Goal: Task Accomplishment & Management: Use online tool/utility

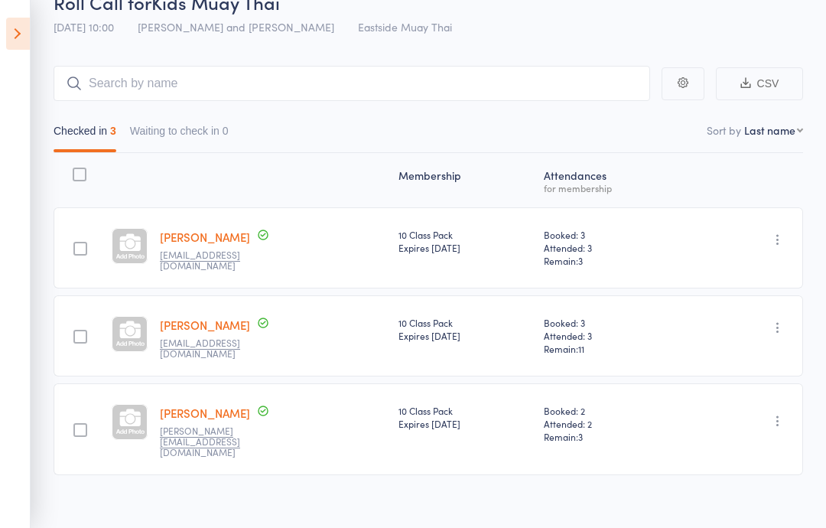
click at [24, 11] on aside "Events for 13 Sep, 2025 13 Sep, 2025 September 2025 Sun Mon Tue Wed Thu Fri Sat…" at bounding box center [15, 264] width 31 height 528
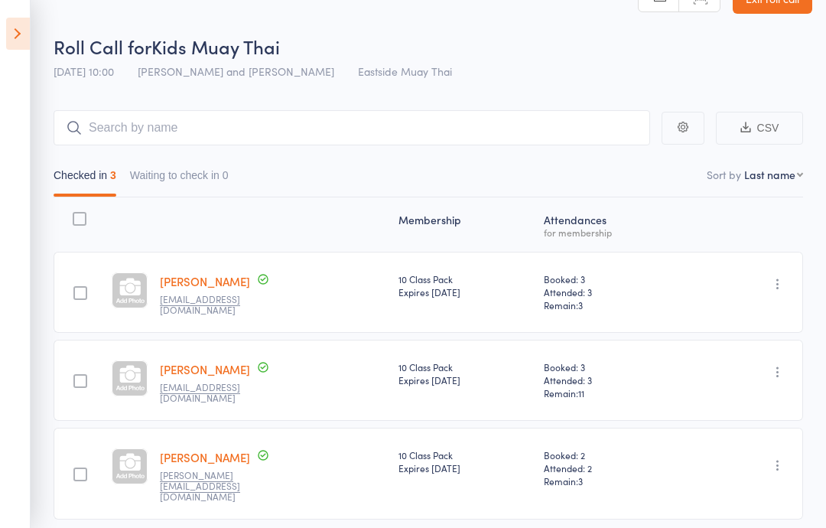
scroll to position [34, 0]
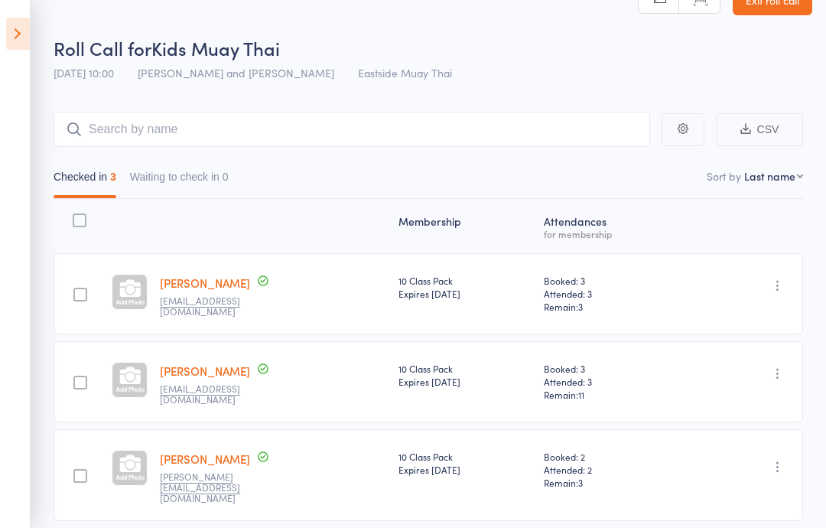
click at [27, 37] on icon at bounding box center [18, 34] width 24 height 32
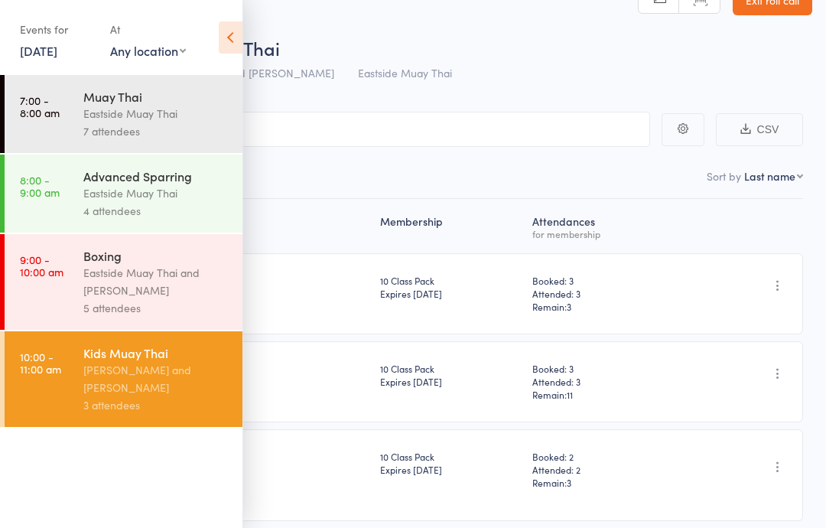
click at [35, 47] on link "13 Sep, 2025" at bounding box center [38, 50] width 37 height 17
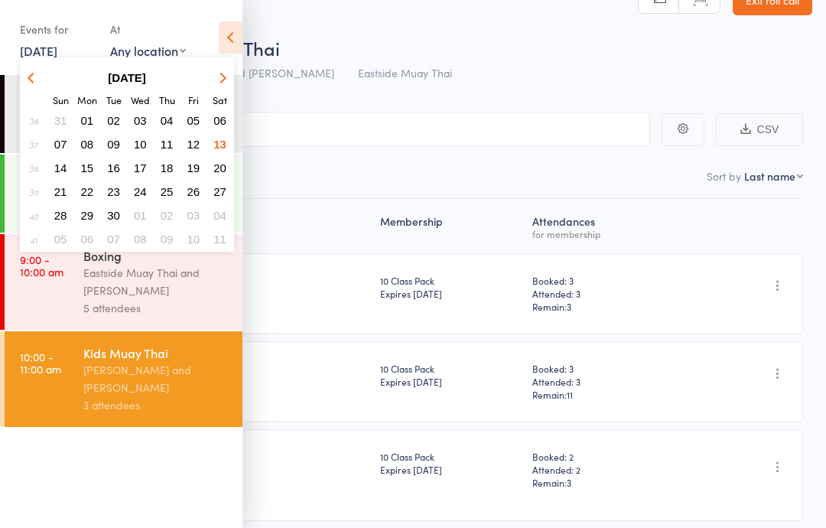
click at [89, 166] on span "15" at bounding box center [87, 167] width 13 height 13
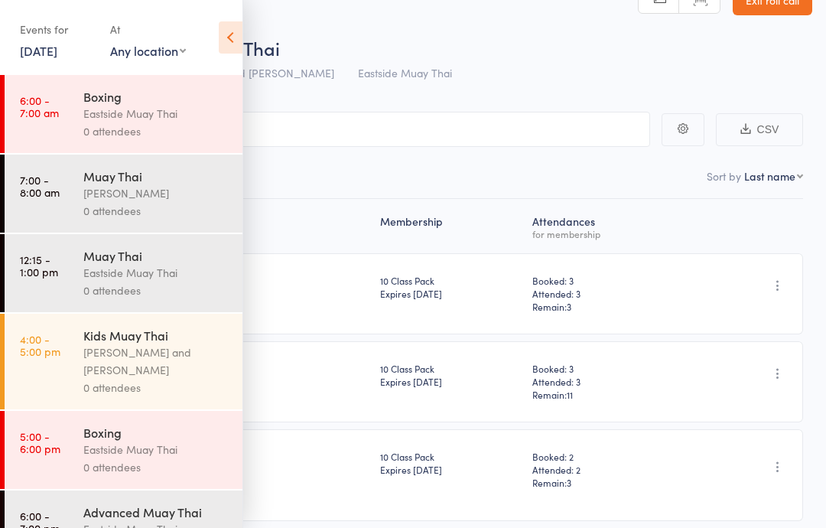
click at [158, 117] on div "Eastside Muay Thai" at bounding box center [156, 114] width 146 height 18
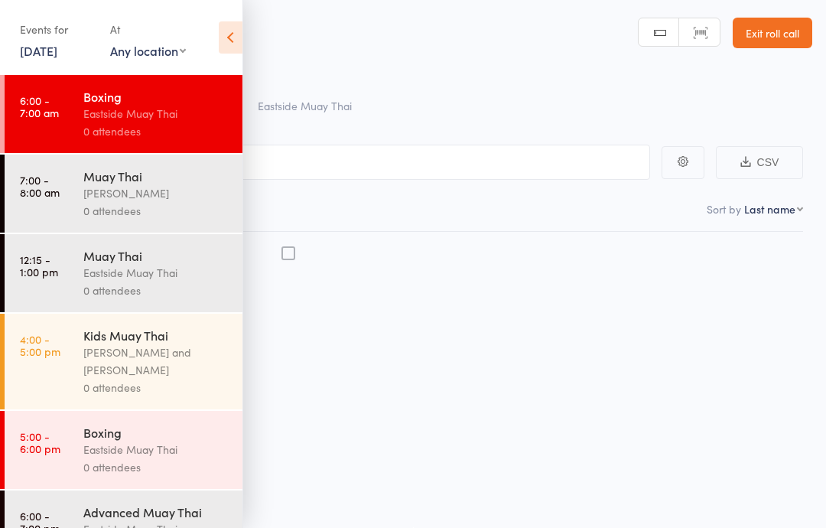
scroll to position [1, 0]
click at [457, 154] on input "search" at bounding box center [336, 162] width 627 height 35
click at [229, 38] on icon at bounding box center [231, 37] width 24 height 32
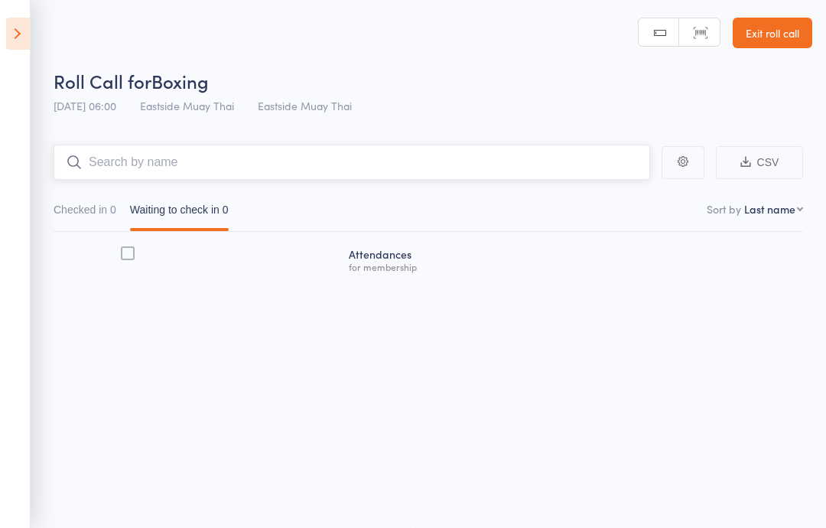
click at [271, 146] on input "search" at bounding box center [352, 162] width 596 height 35
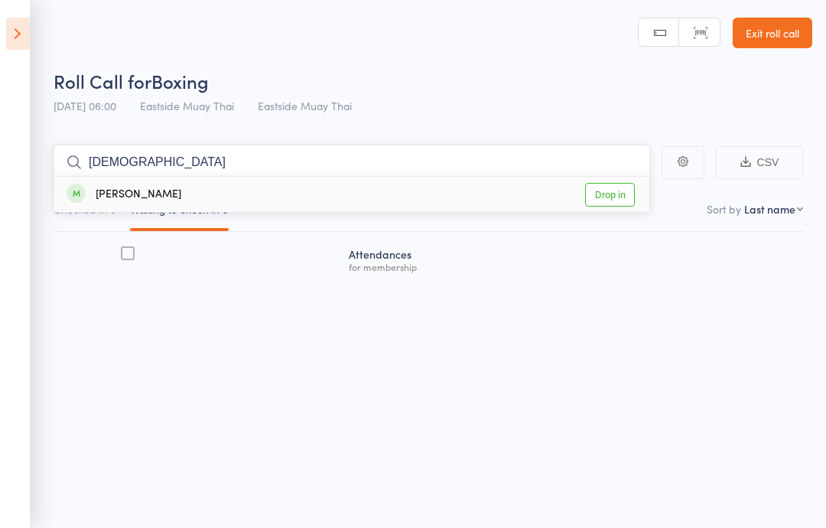
type input "isaa"
click at [180, 190] on div "Isaac Duzli Drop in" at bounding box center [351, 194] width 595 height 35
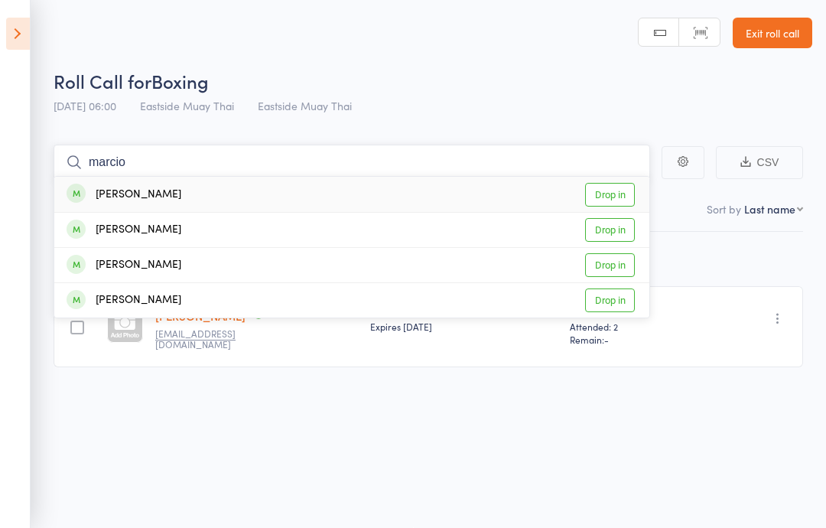
type input "marcio"
click at [140, 199] on div "Marcio Osses" at bounding box center [124, 195] width 115 height 18
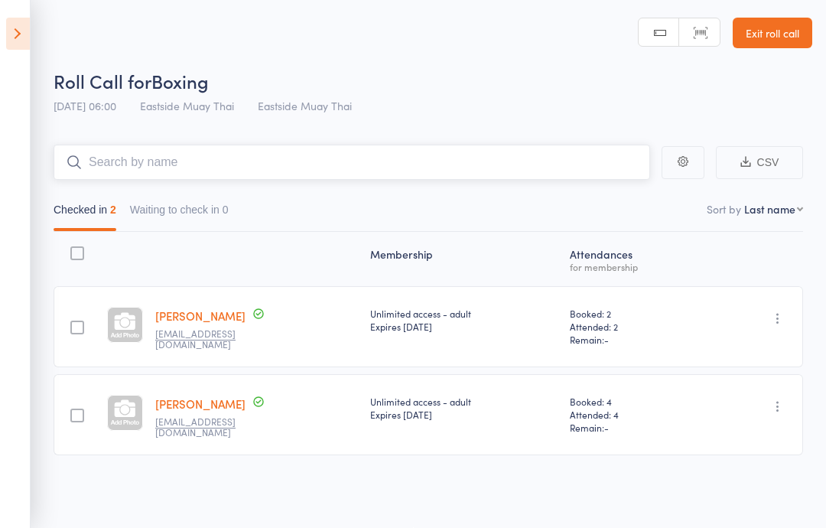
click at [174, 167] on input "search" at bounding box center [352, 162] width 596 height 35
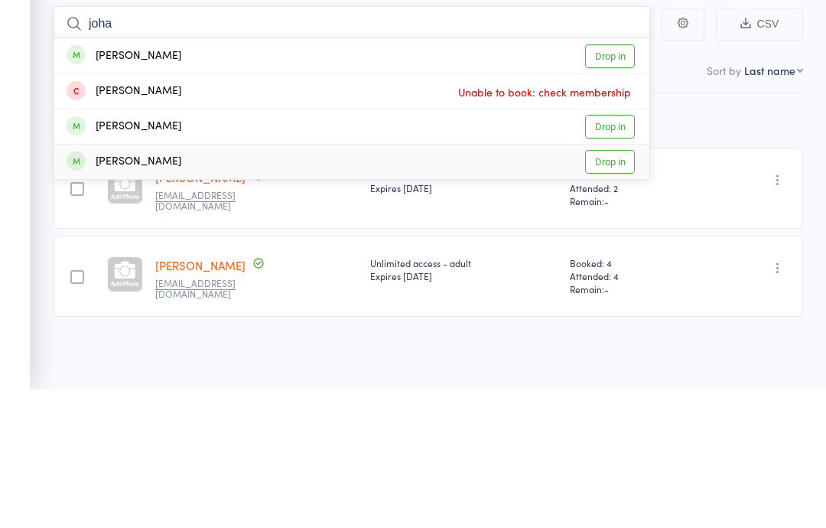
type input "joha"
click at [616, 288] on link "Drop in" at bounding box center [610, 300] width 50 height 24
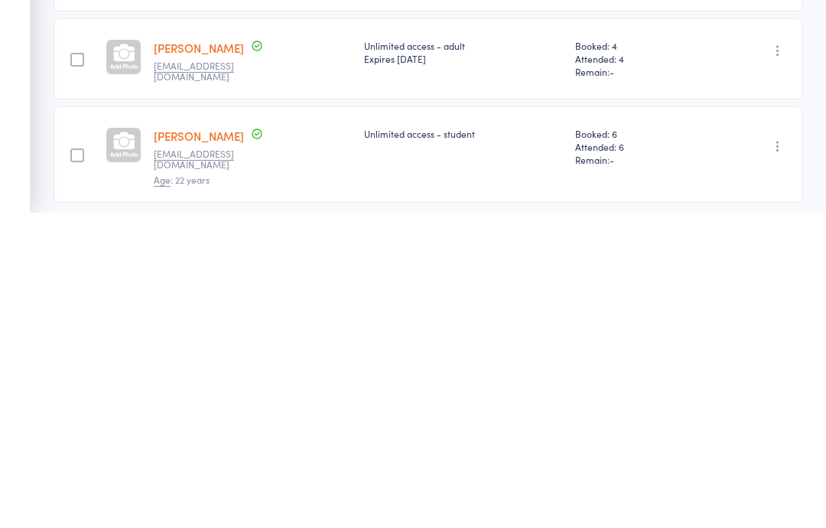
scroll to position [0, 0]
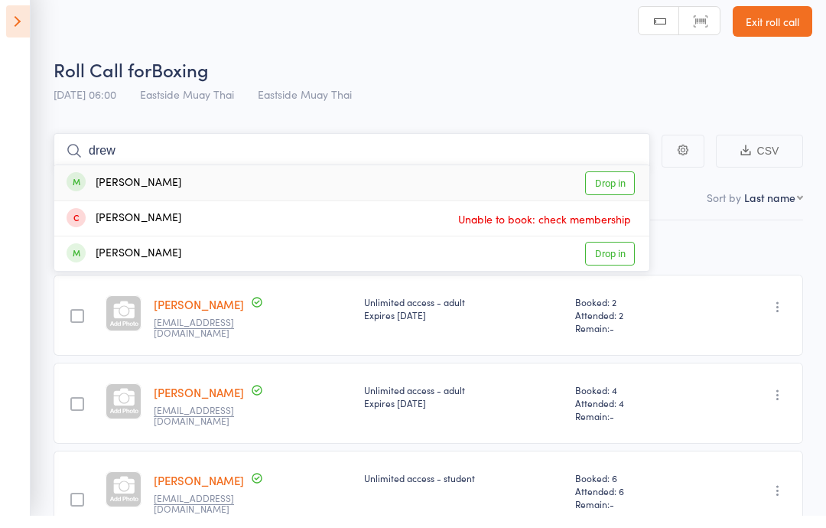
type input "drew"
click at [606, 184] on link "Drop in" at bounding box center [610, 196] width 50 height 24
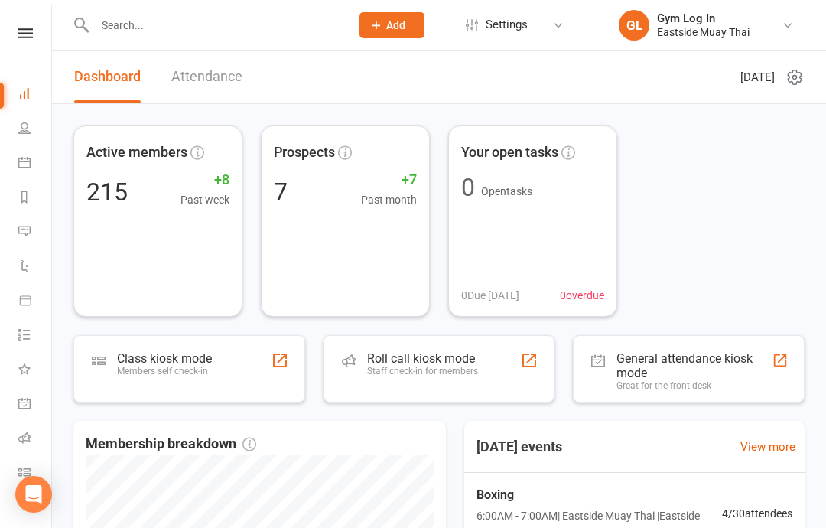
click at [186, 21] on input "text" at bounding box center [214, 25] width 249 height 21
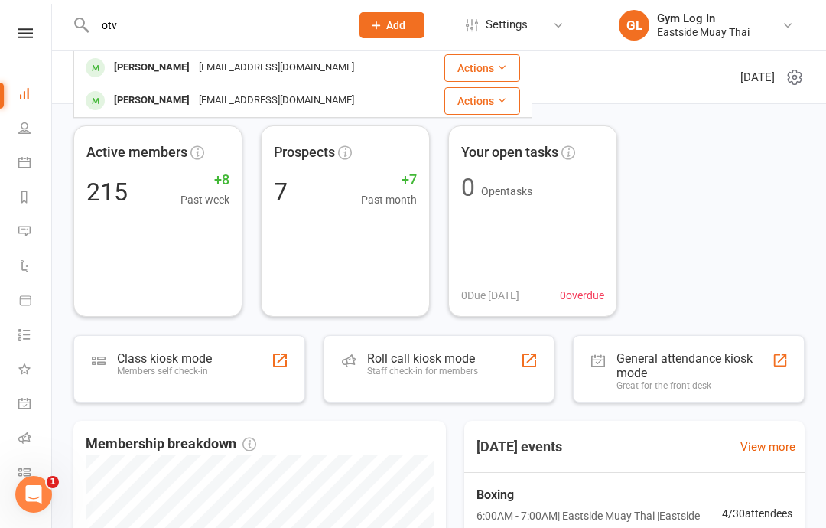
type input "otv"
click at [482, 61] on button "Actions" at bounding box center [482, 68] width 76 height 28
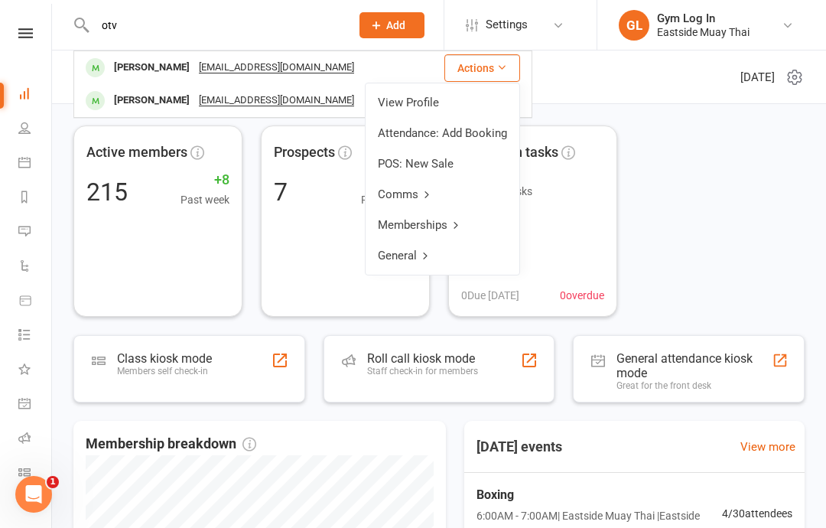
click at [333, 75] on div "Andrew Otvos andyotvos@gmail.com" at bounding box center [249, 67] width 349 height 31
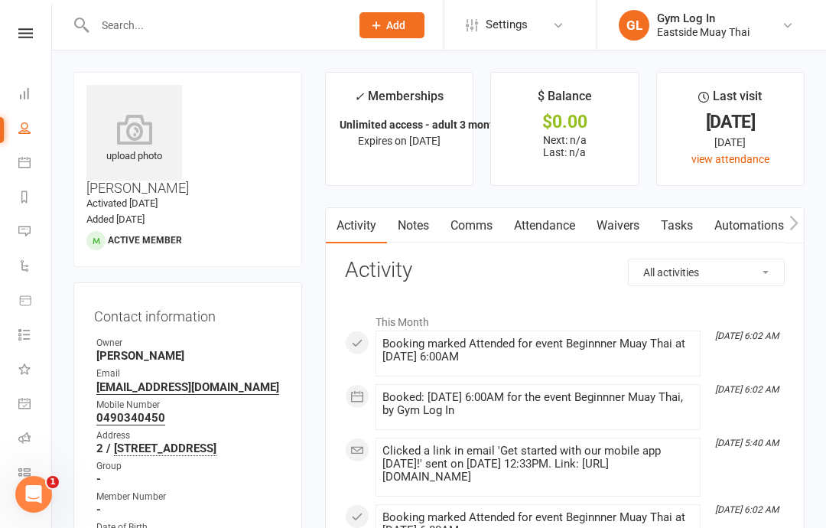
click at [223, 15] on input "text" at bounding box center [214, 25] width 249 height 21
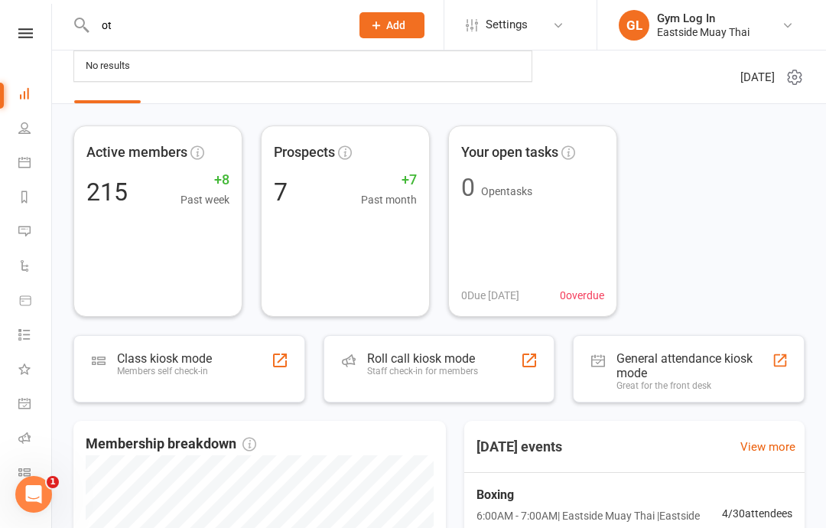
click at [215, 71] on div "No results" at bounding box center [303, 66] width 456 height 28
click at [240, 20] on input "ot" at bounding box center [214, 25] width 249 height 21
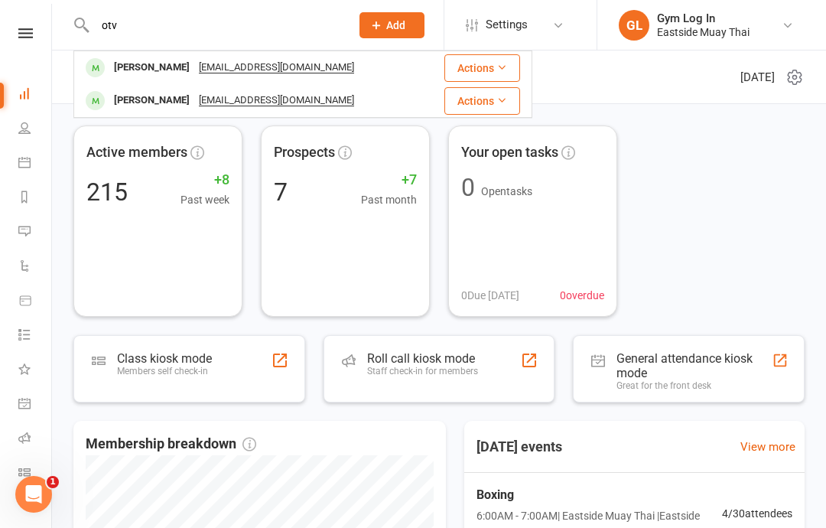
type input "otv"
click at [501, 62] on icon at bounding box center [501, 67] width 11 height 11
click at [34, 174] on link "Calendar" at bounding box center [35, 164] width 34 height 34
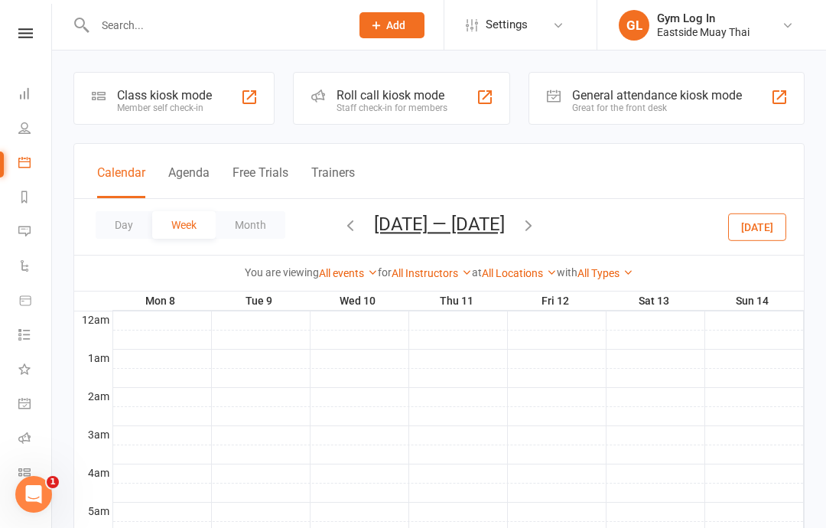
click at [25, 132] on icon at bounding box center [24, 128] width 12 height 12
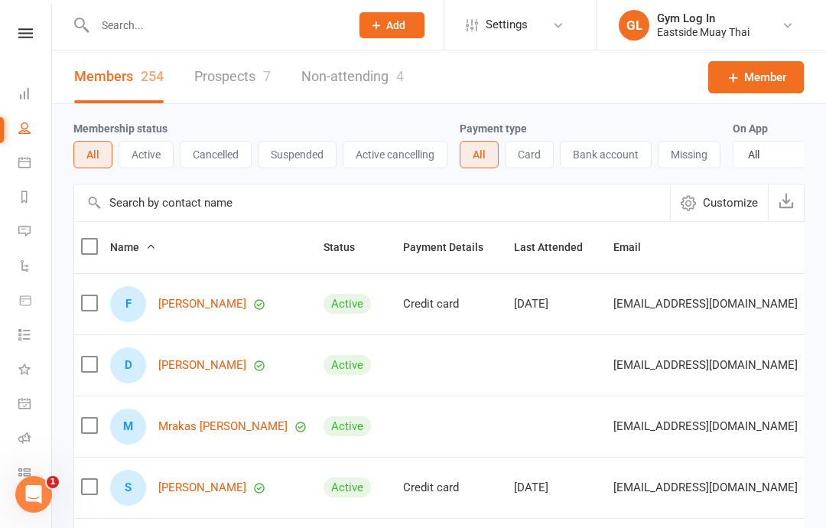
click at [28, 164] on icon at bounding box center [24, 162] width 12 height 12
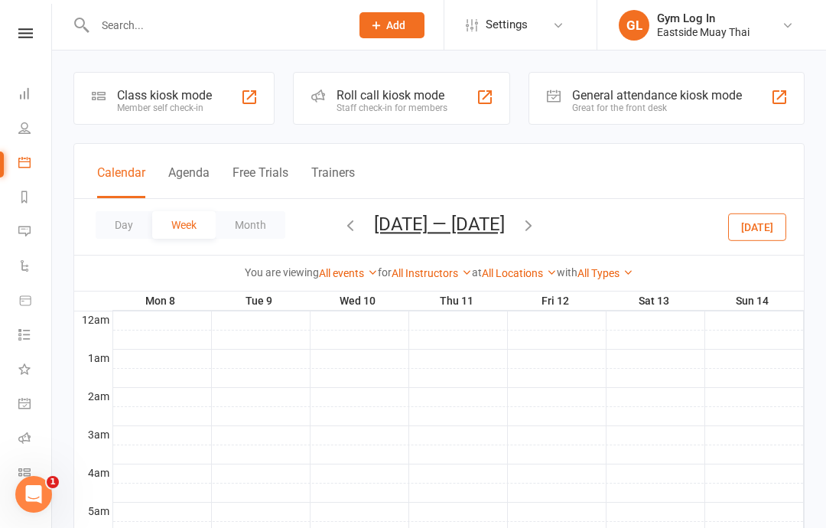
click at [184, 98] on div "Class kiosk mode" at bounding box center [164, 95] width 95 height 15
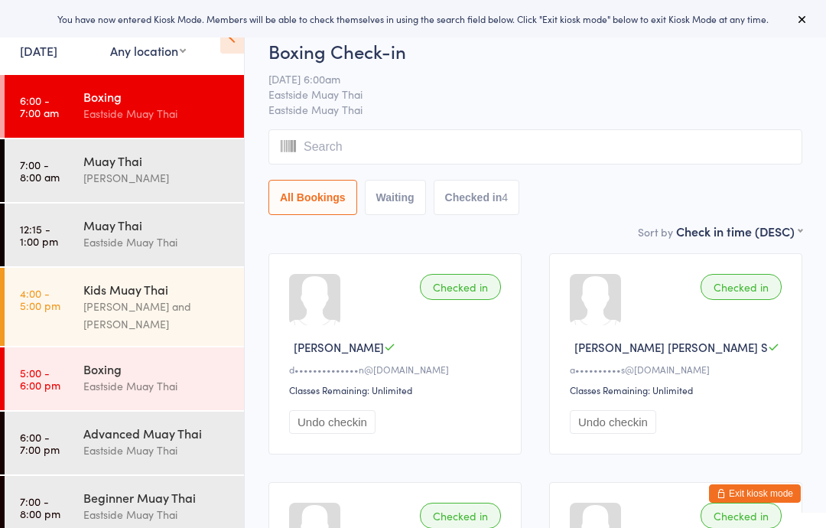
click at [440, 141] on input "search" at bounding box center [535, 146] width 534 height 35
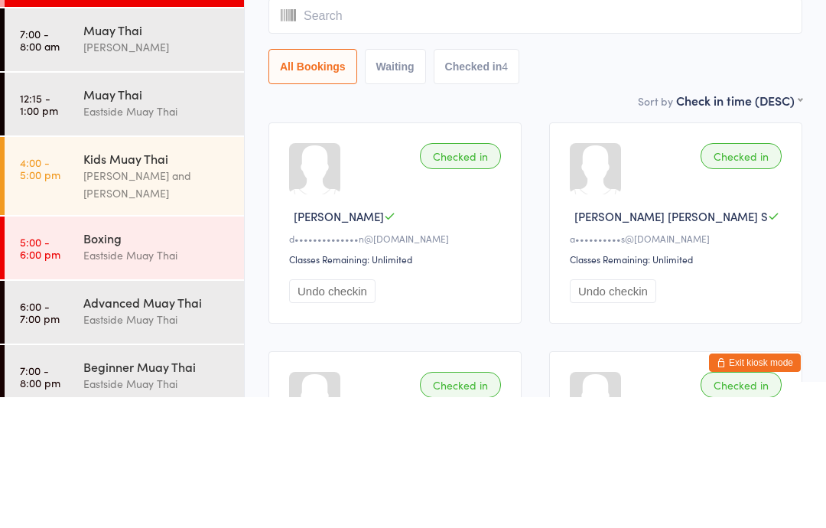
type input "o"
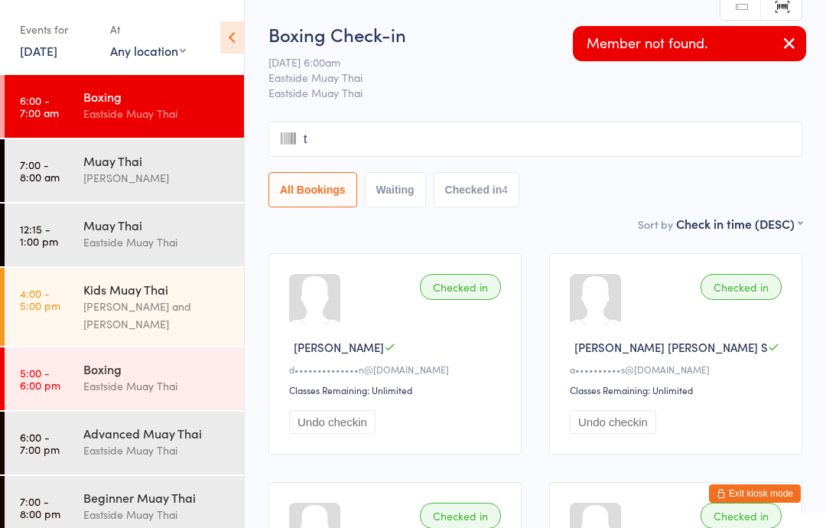
type input "tv"
type input "ot"
type input "o"
type input "t"
type input "a"
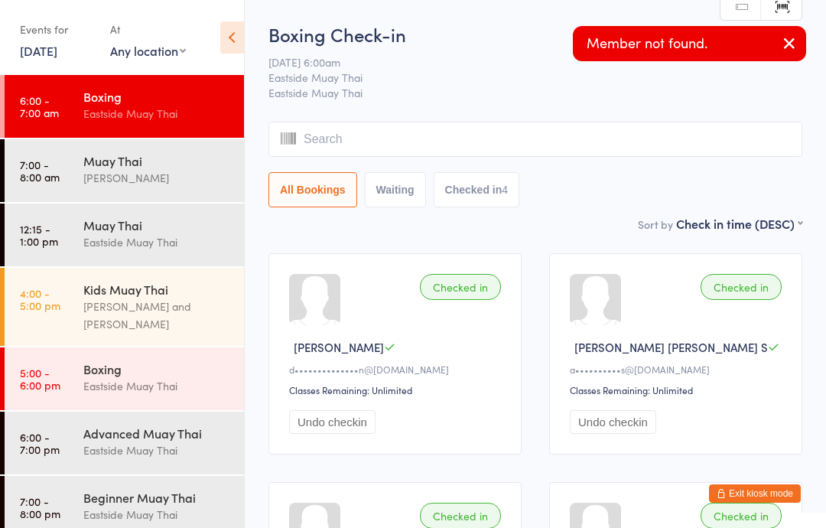
type input "n"
click at [176, 91] on div "Boxing" at bounding box center [157, 96] width 148 height 17
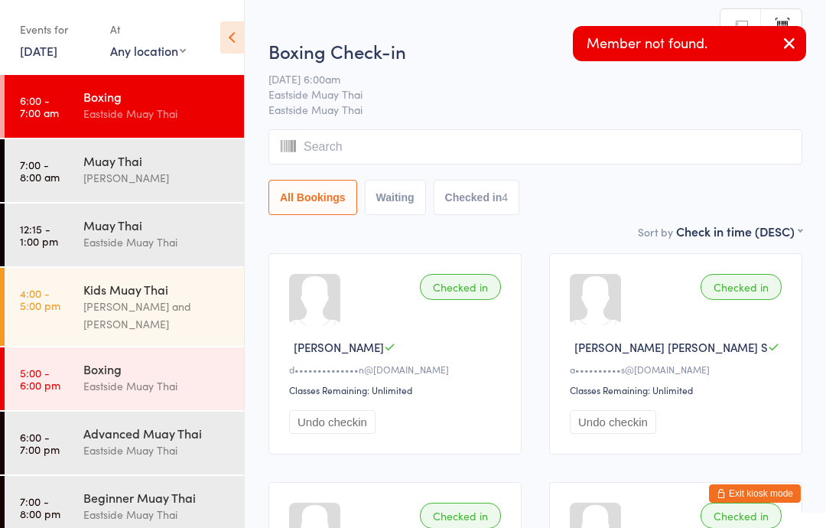
click at [509, 149] on input "search" at bounding box center [535, 146] width 534 height 35
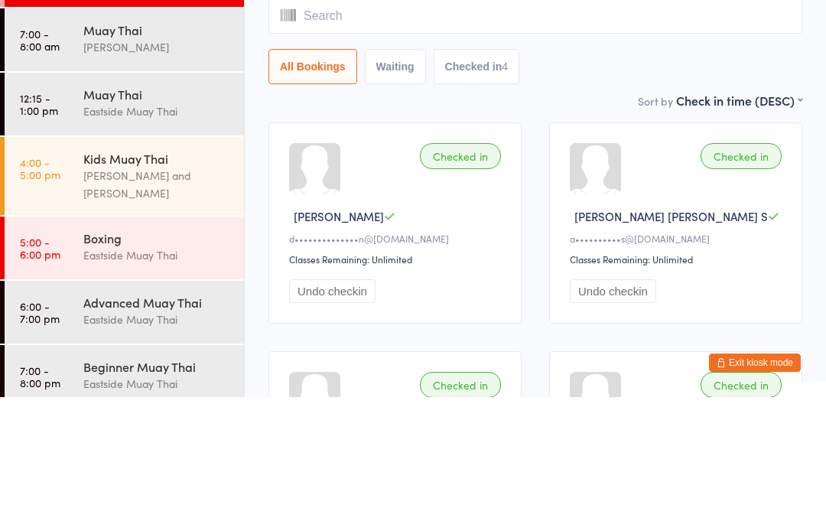
type input "o"
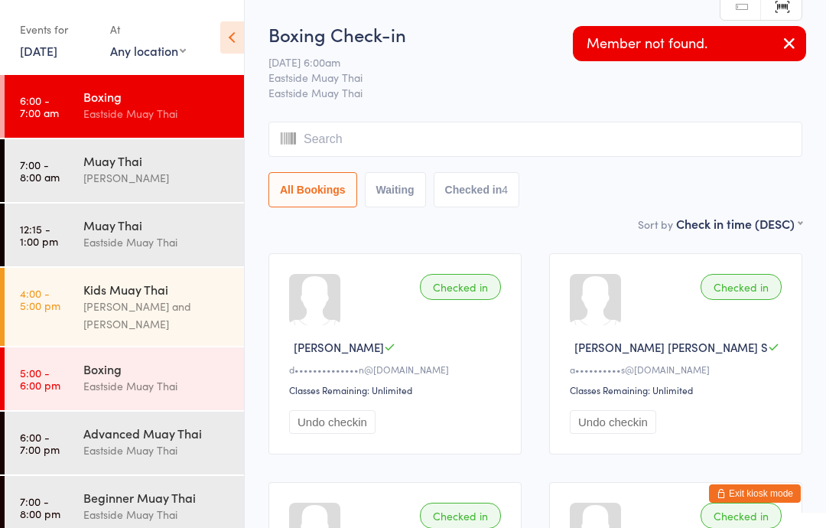
type input "a"
type input "n"
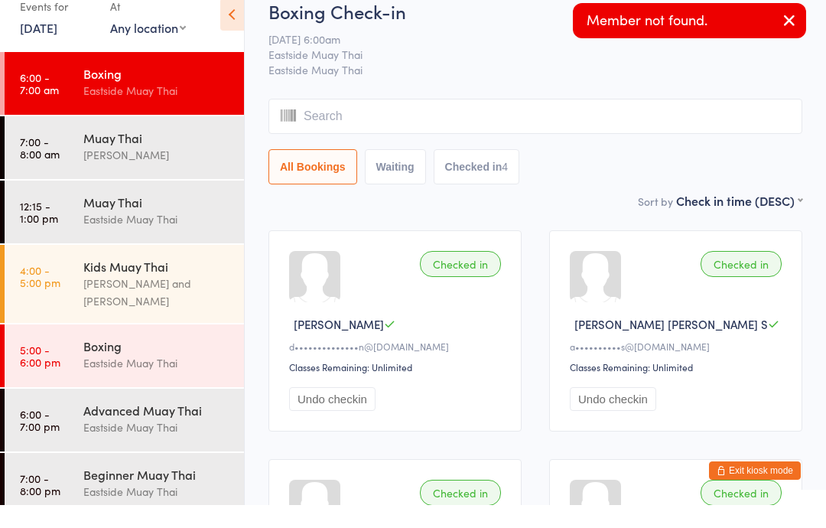
click at [781, 34] on icon "button" at bounding box center [789, 43] width 18 height 19
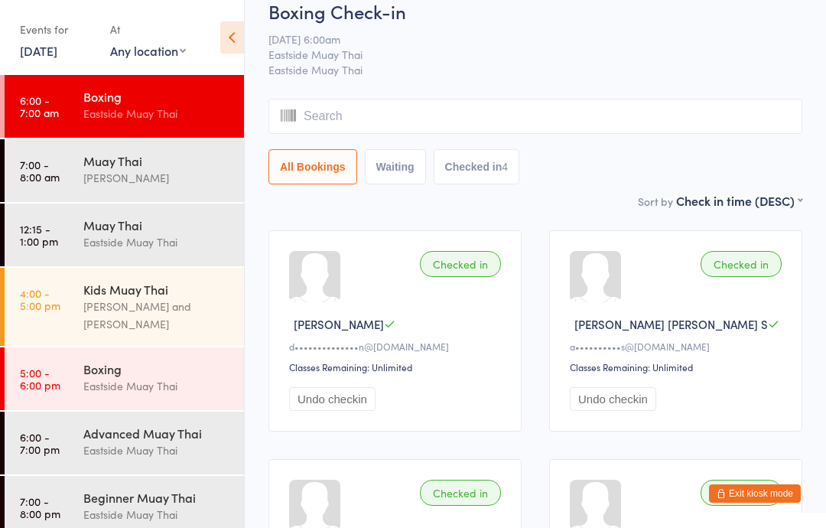
click at [531, 114] on input "search" at bounding box center [535, 116] width 534 height 35
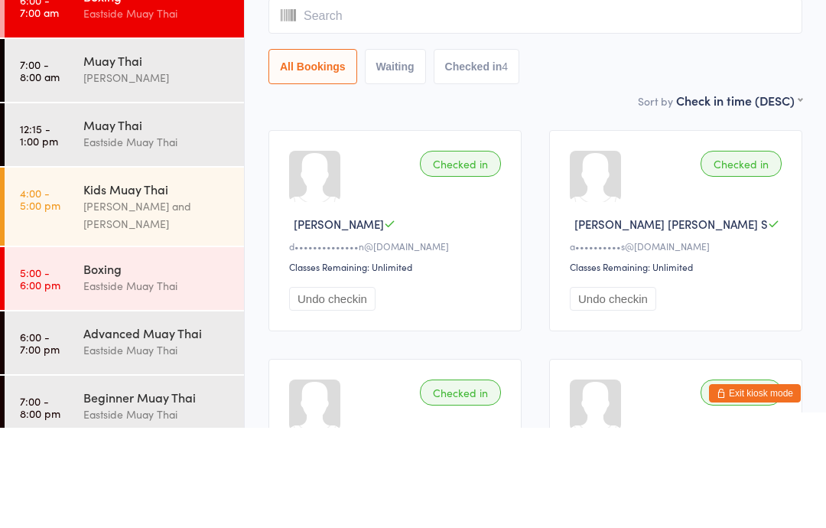
type input "o"
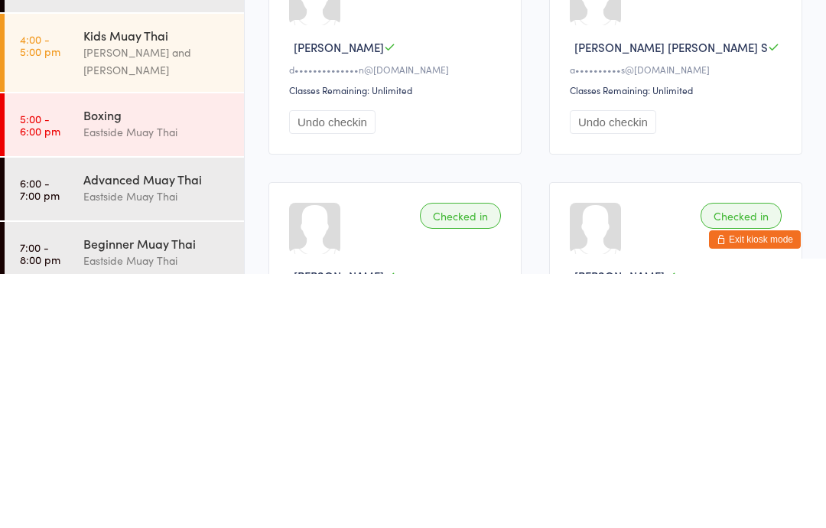
scroll to position [0, 0]
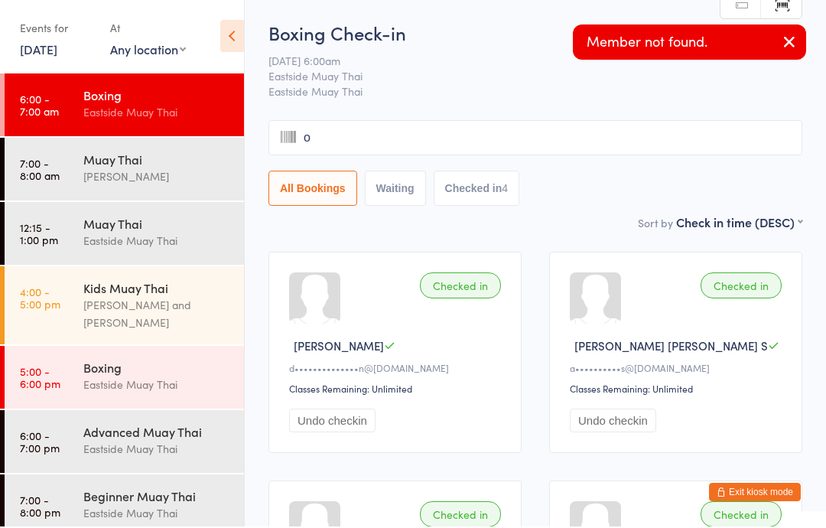
type input "ot"
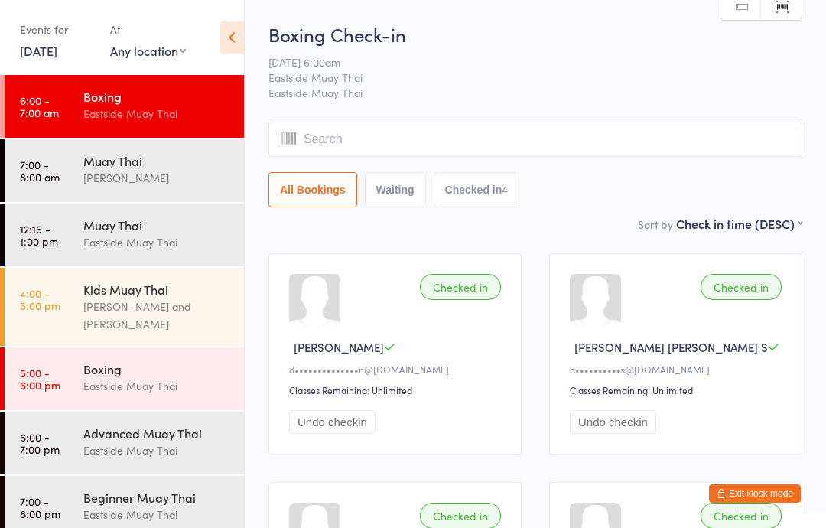
click at [232, 24] on icon at bounding box center [232, 37] width 24 height 32
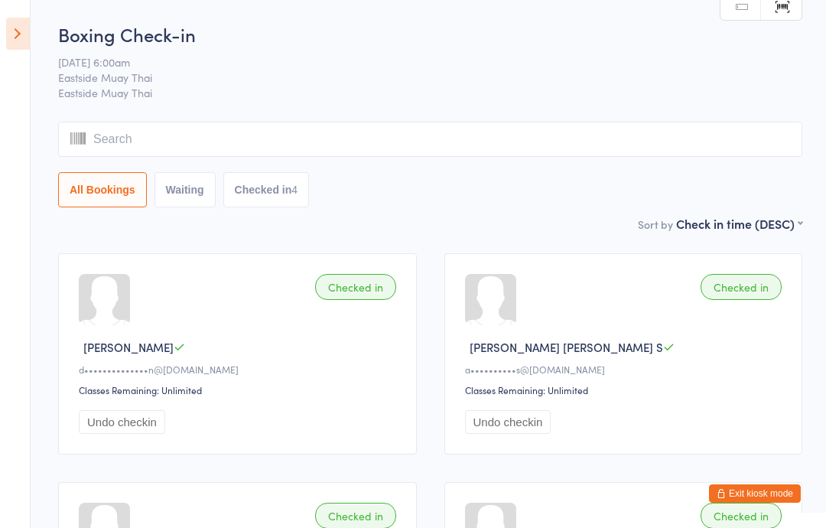
click at [260, 139] on input "search" at bounding box center [430, 139] width 744 height 35
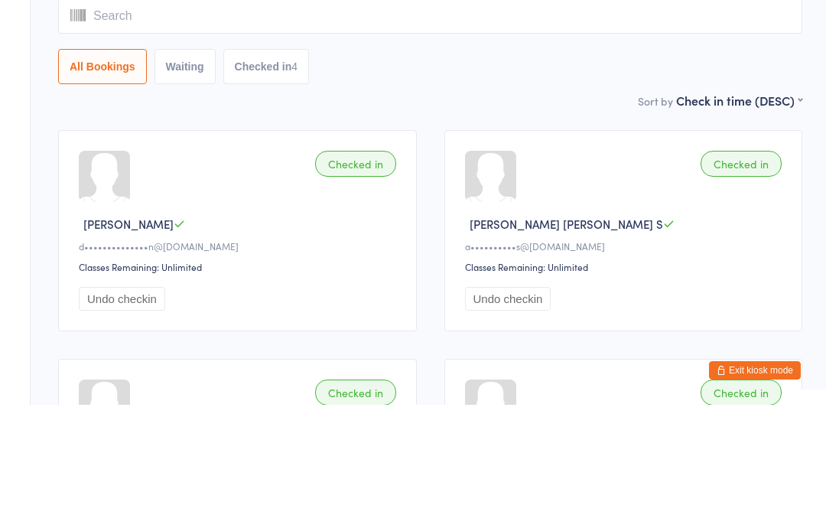
type input "a"
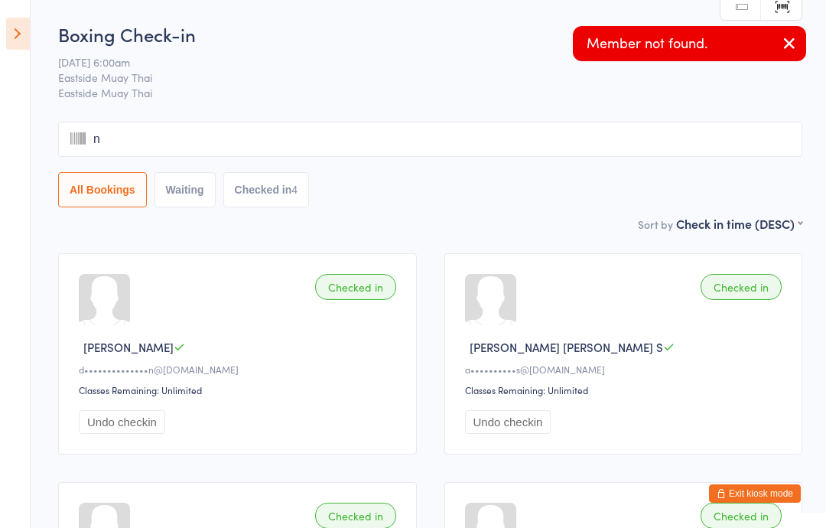
type input "nd"
type input "re"
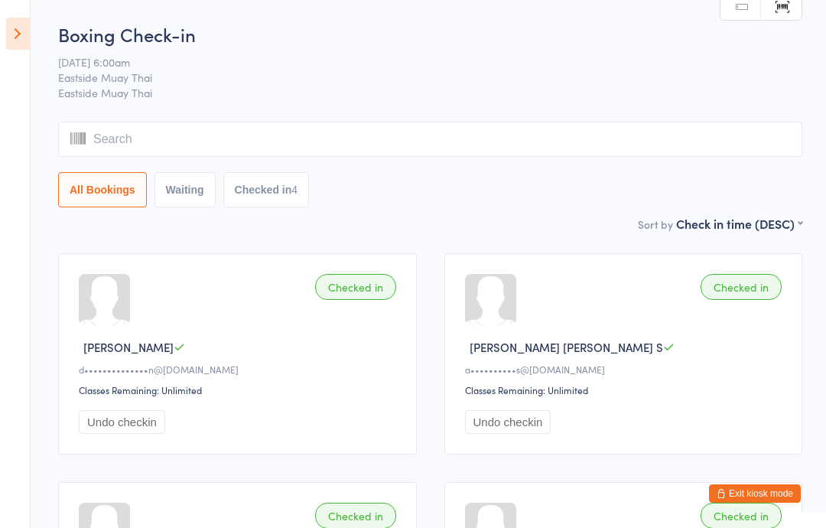
click at [28, 29] on icon at bounding box center [18, 34] width 24 height 32
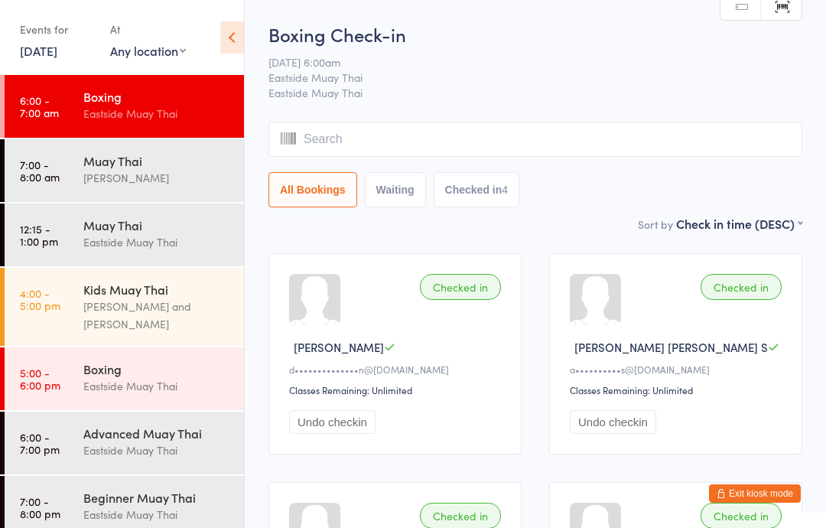
click at [184, 167] on div "Muay Thai" at bounding box center [157, 160] width 148 height 17
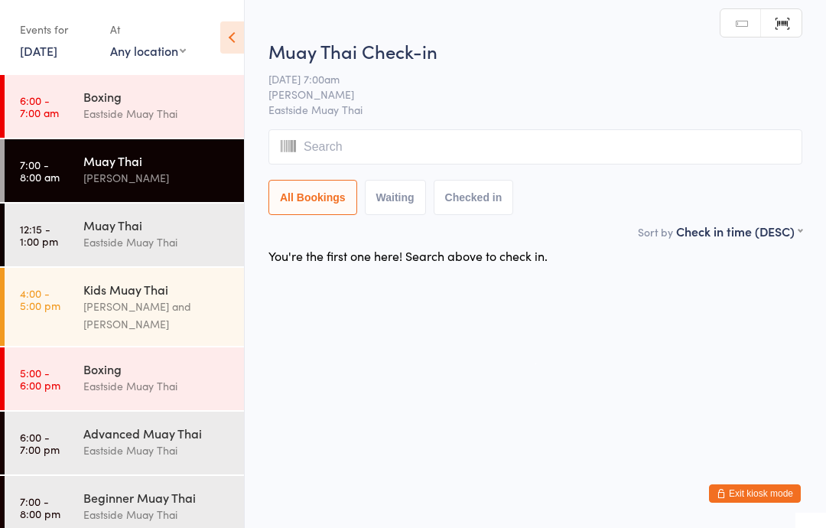
click at [479, 139] on input "search" at bounding box center [535, 146] width 534 height 35
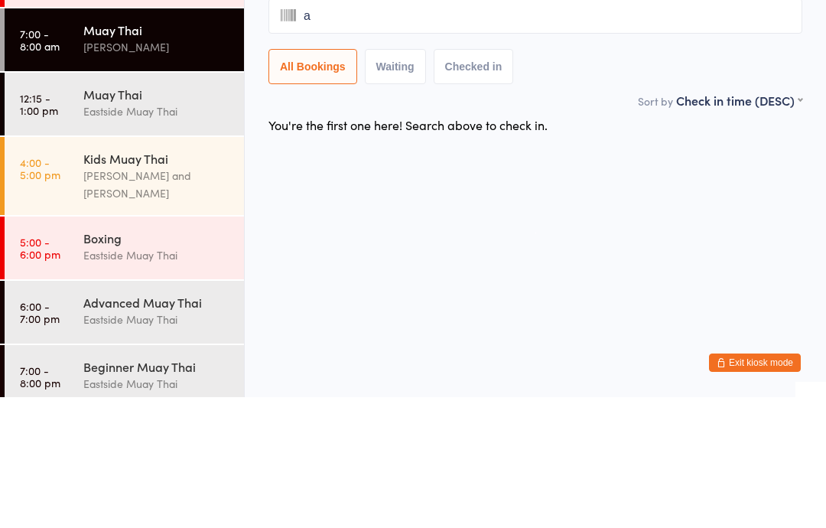
type input "ay"
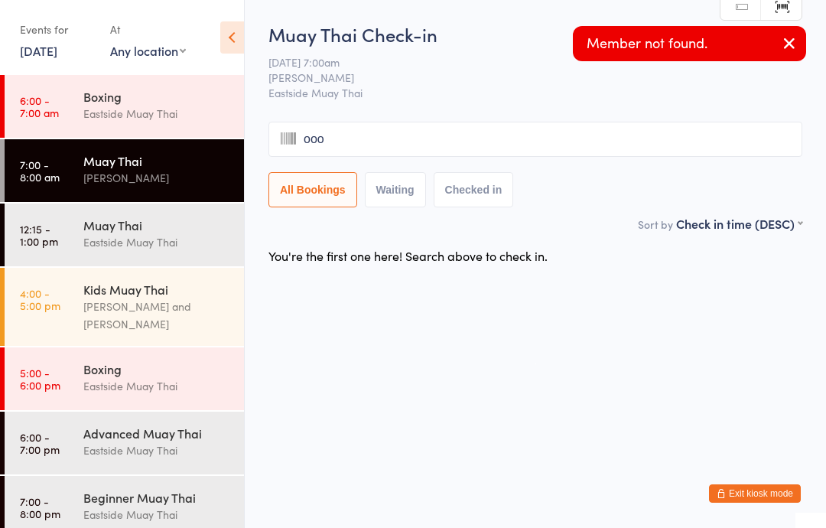
type input "oooo"
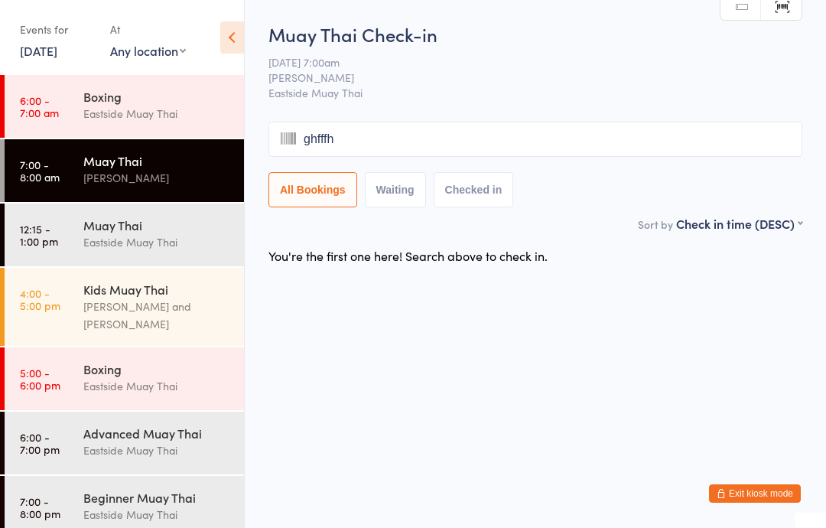
type input "ghfffhj"
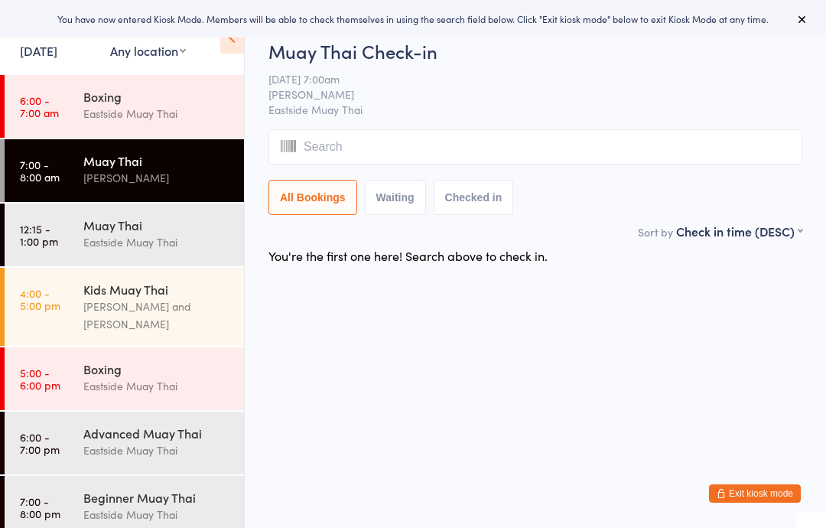
click at [416, 154] on input "search" at bounding box center [535, 146] width 534 height 35
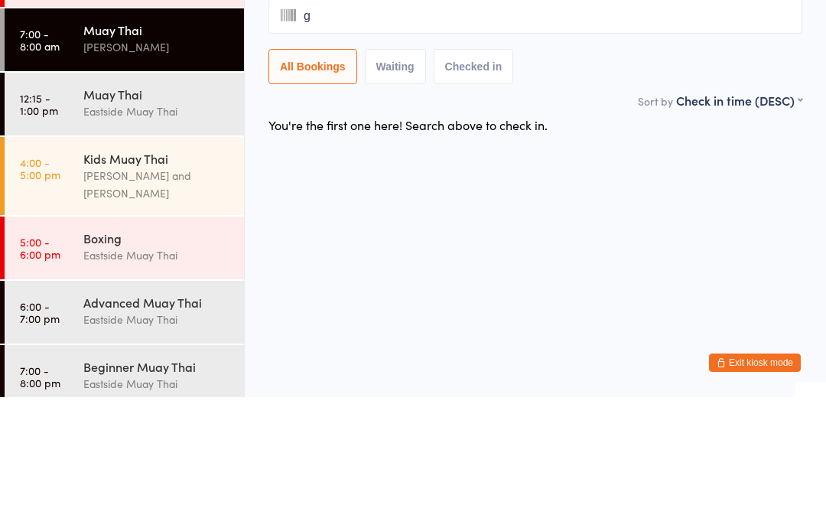
type input "gf"
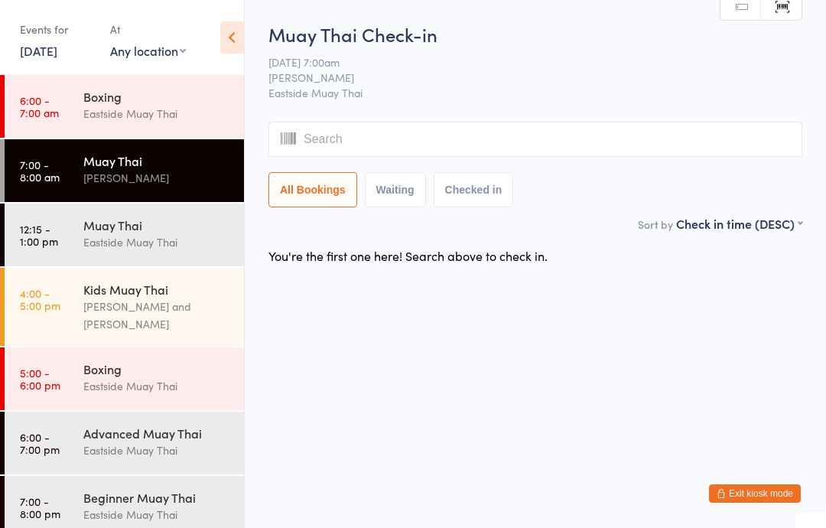
click at [454, 142] on input "search" at bounding box center [535, 139] width 534 height 35
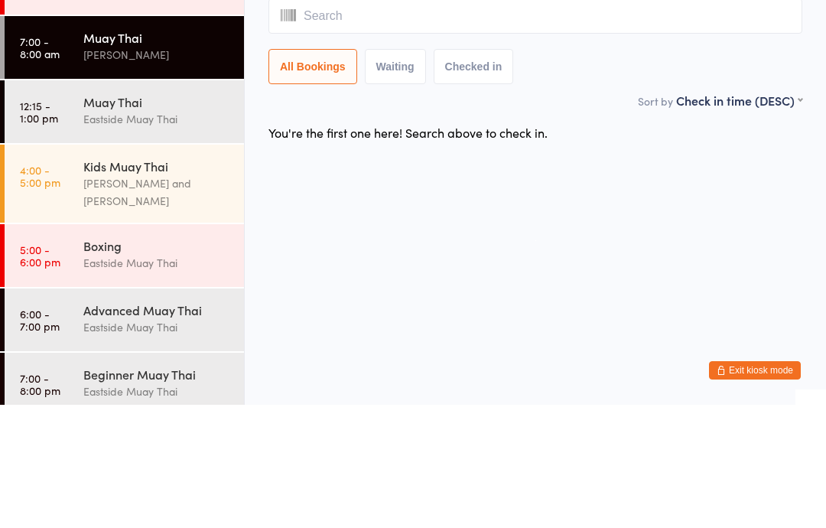
type input "y"
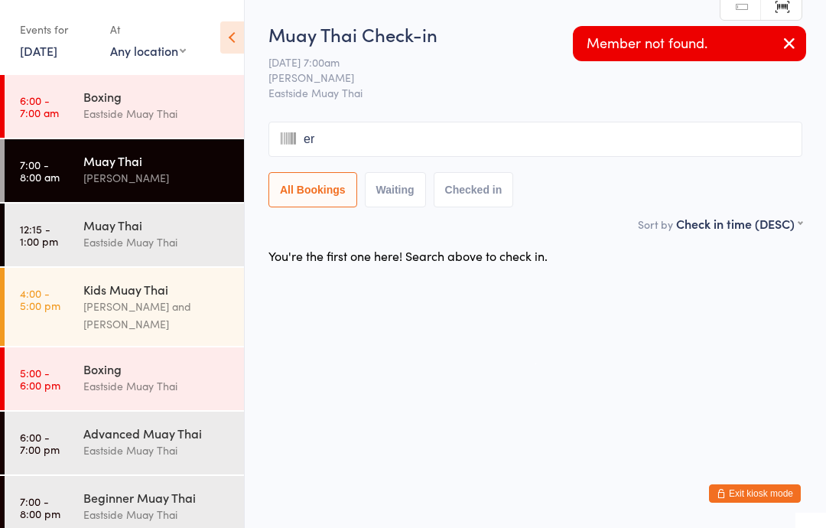
type input "e"
type input "drew"
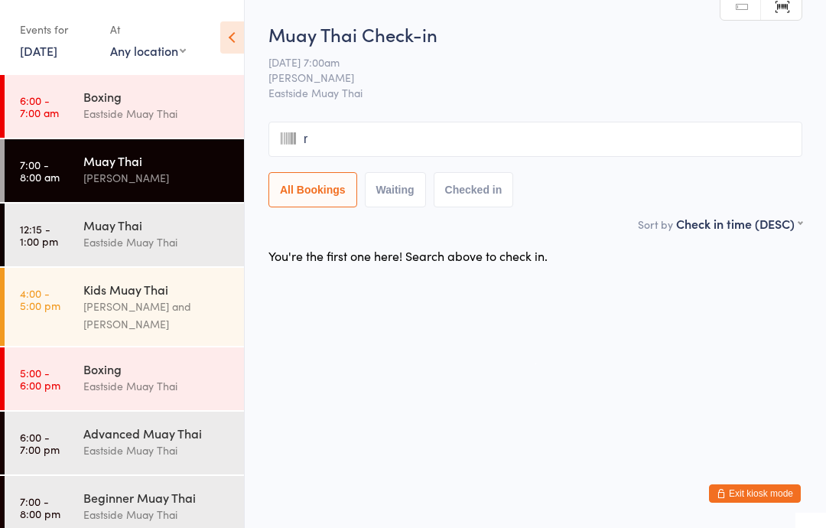
type input "ra"
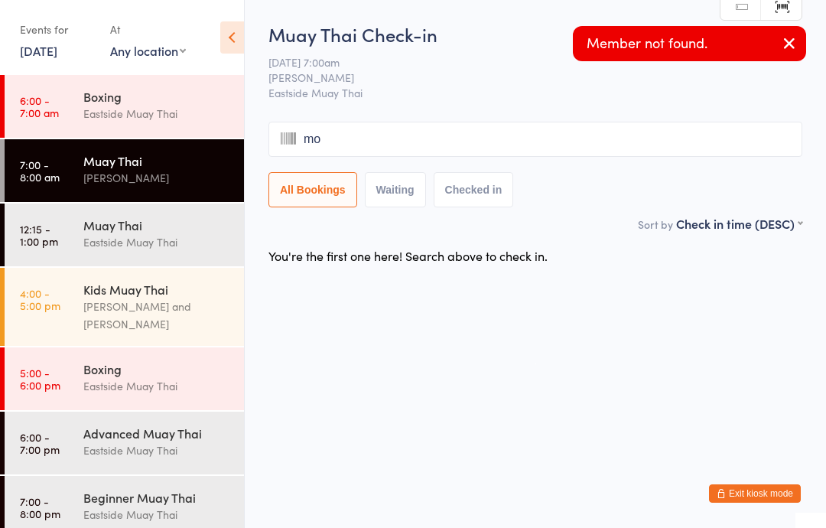
type input "mon"
type input "ra"
type input "m"
type input "r"
type input "a"
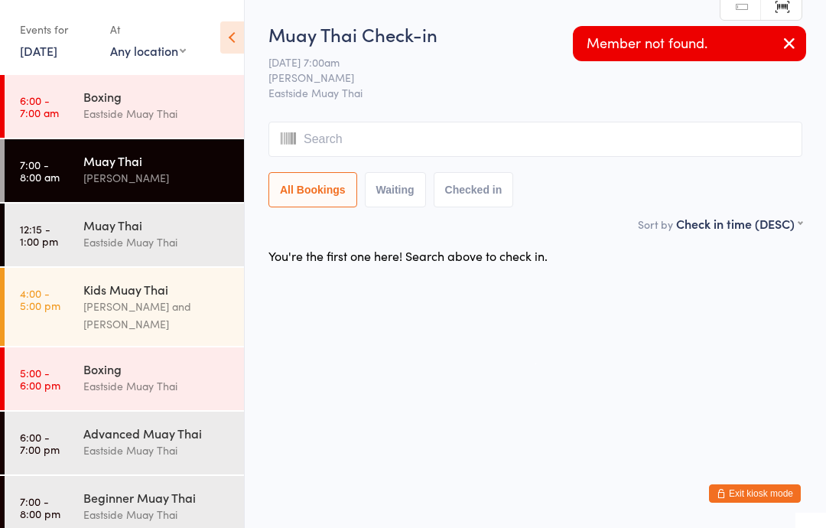
type input "r"
type input "a"
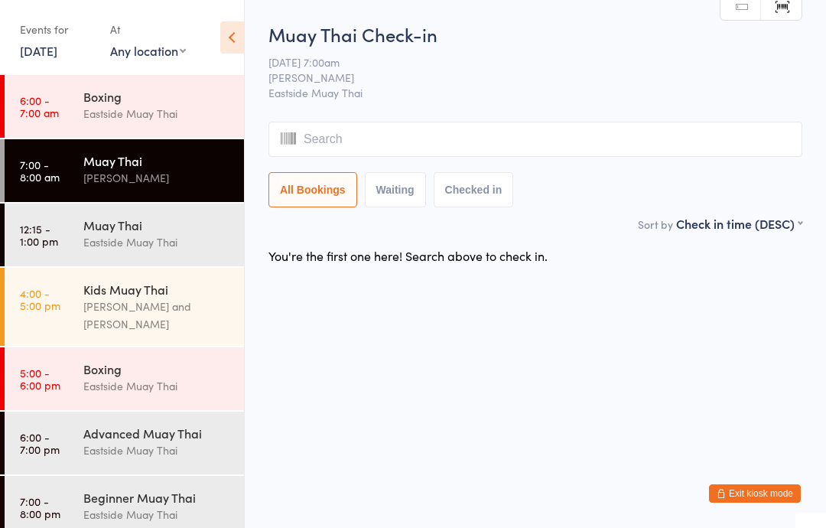
type input "e"
